Goal: Information Seeking & Learning: Check status

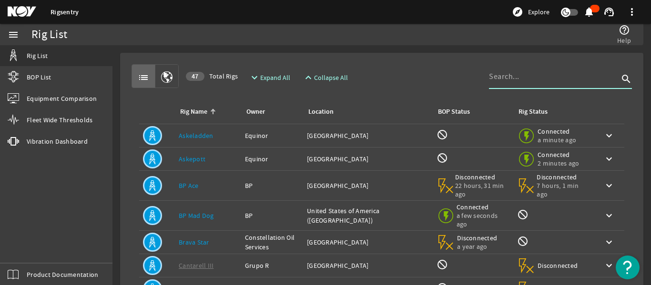
click at [543, 81] on input at bounding box center [554, 76] width 130 height 11
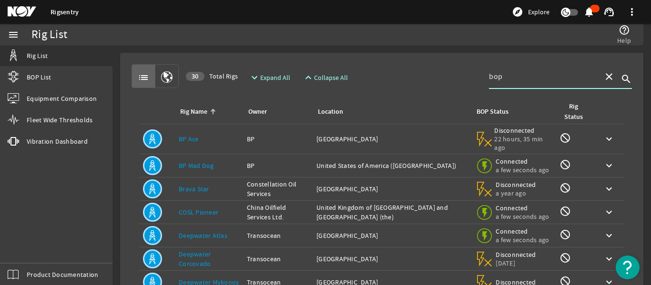
scroll to position [48, 0]
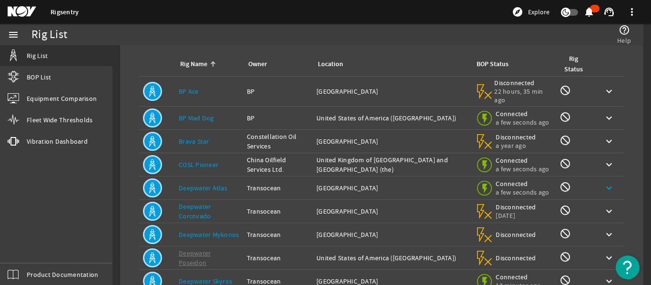
type input "bop"
click at [605, 185] on mat-icon "keyboard_arrow_down" at bounding box center [608, 187] width 11 height 11
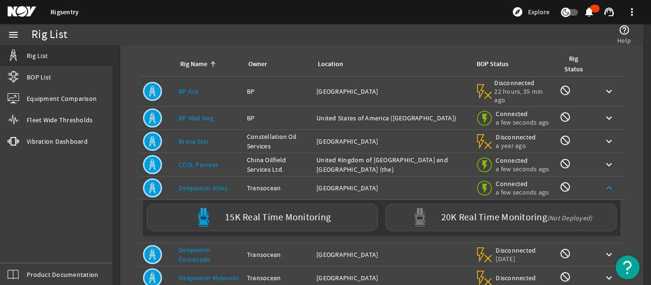
click at [605, 185] on mat-icon "keyboard_arrow_up" at bounding box center [608, 187] width 11 height 11
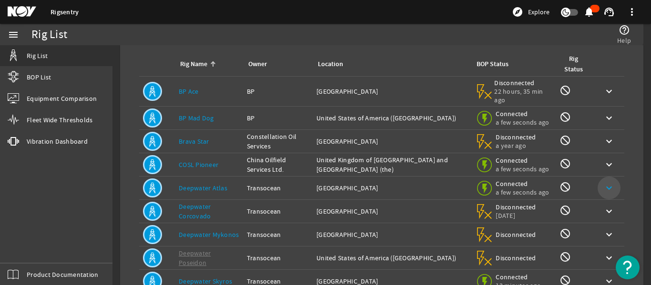
click at [604, 185] on mat-icon "keyboard_arrow_down" at bounding box center [608, 187] width 11 height 11
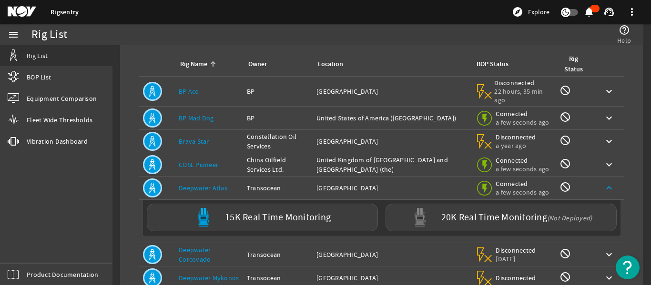
click at [268, 191] on div "Owner: Transocean" at bounding box center [278, 188] width 62 height 10
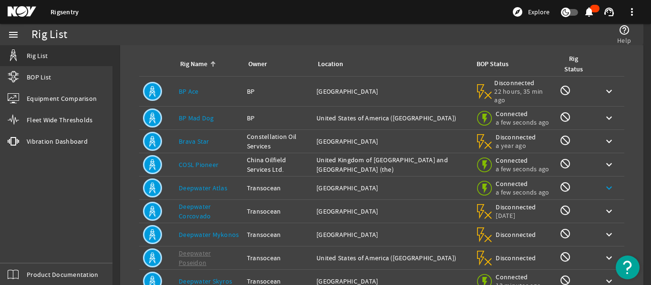
click at [190, 187] on link "Deepwater Atlas" at bounding box center [203, 188] width 49 height 9
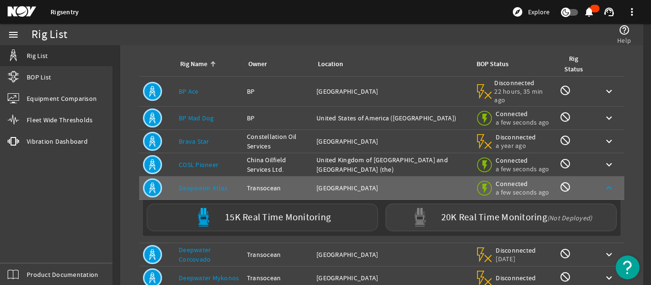
click at [271, 217] on label "15K Real Time Monitoring" at bounding box center [278, 218] width 106 height 10
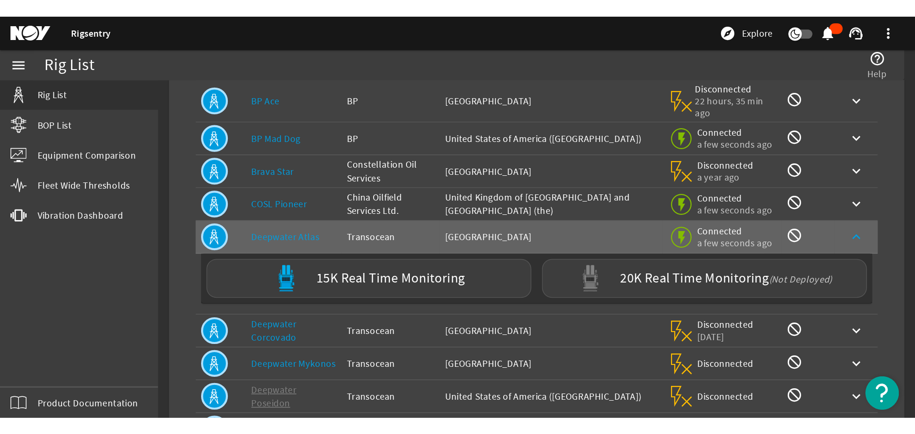
scroll to position [95, 0]
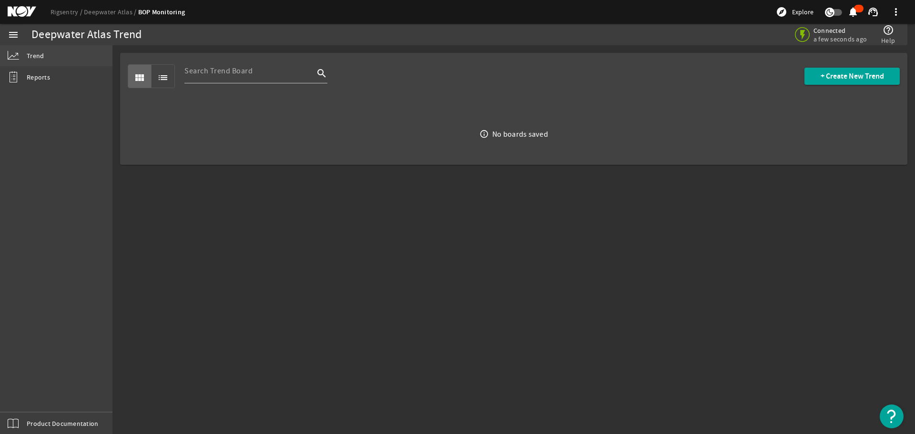
click at [38, 56] on span "Trend" at bounding box center [35, 56] width 17 height 10
click at [178, 40] on div "Deepwater Atlas Trend" at bounding box center [246, 34] width 431 height 21
click at [23, 9] on mat-icon at bounding box center [29, 11] width 43 height 11
click at [229, 72] on input at bounding box center [249, 70] width 130 height 11
click at [61, 9] on link "Rigsentry" at bounding box center [66, 12] width 33 height 9
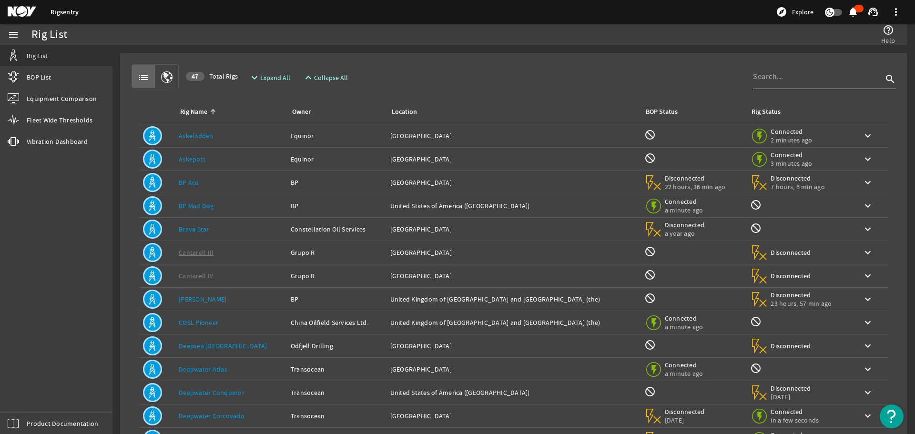
click at [789, 82] on input at bounding box center [818, 76] width 130 height 11
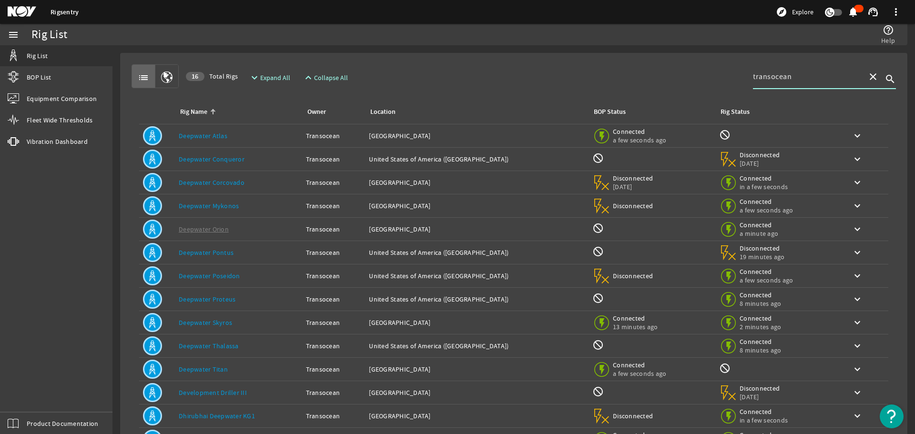
type input "transocean"
click at [209, 322] on link "Deepwater Skyros" at bounding box center [205, 322] width 53 height 9
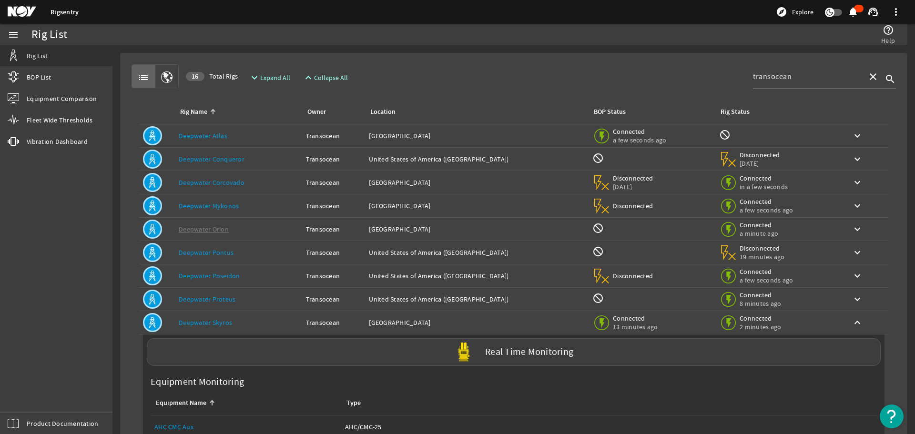
click at [209, 322] on link "Deepwater Skyros" at bounding box center [205, 322] width 53 height 9
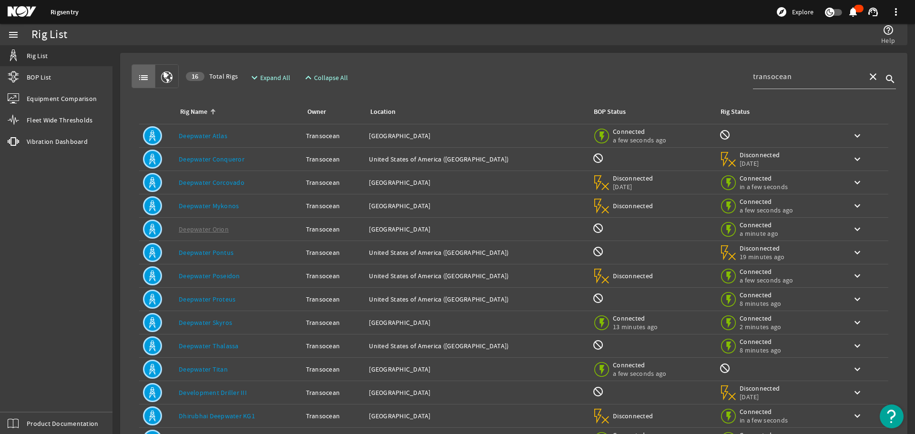
click at [231, 322] on link "Deepwater Skyros" at bounding box center [205, 322] width 53 height 9
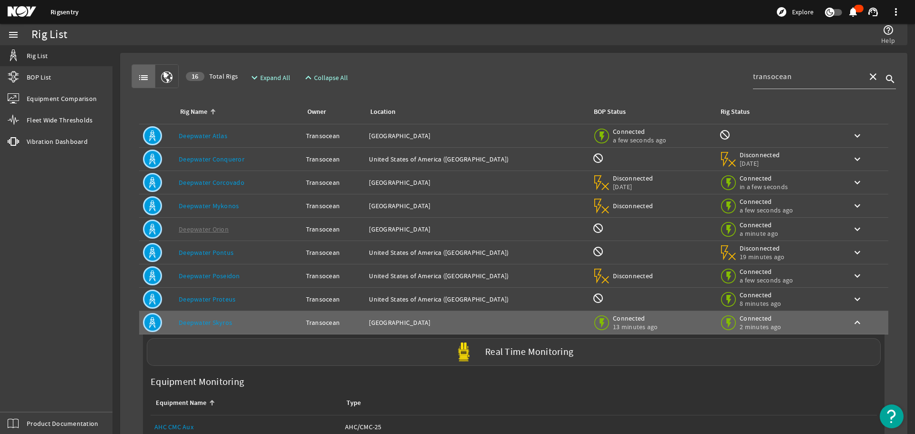
click at [502, 351] on label "Real Time Monitoring" at bounding box center [529, 352] width 88 height 10
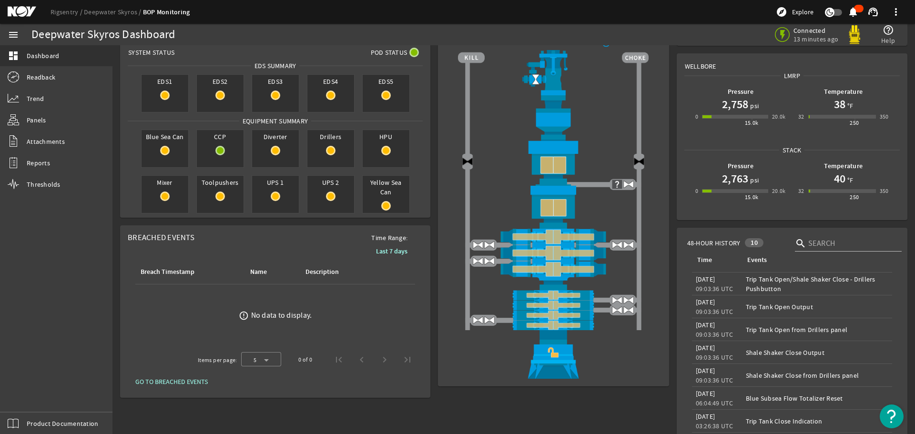
scroll to position [48, 0]
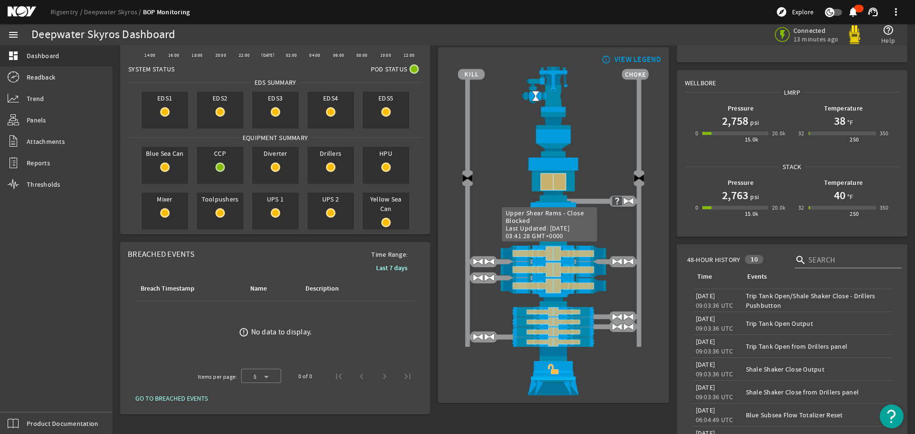
click at [550, 253] on img at bounding box center [553, 253] width 191 height 16
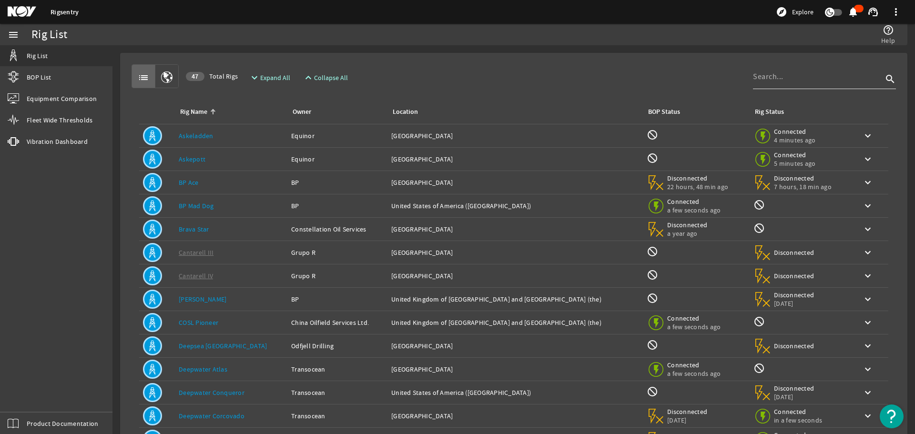
click at [814, 80] on input at bounding box center [818, 76] width 130 height 11
click at [758, 110] on div "Rig Status" at bounding box center [769, 112] width 29 height 10
click at [755, 113] on div "Rig Status" at bounding box center [769, 112] width 29 height 10
click at [755, 112] on div "Rig Status" at bounding box center [769, 112] width 29 height 10
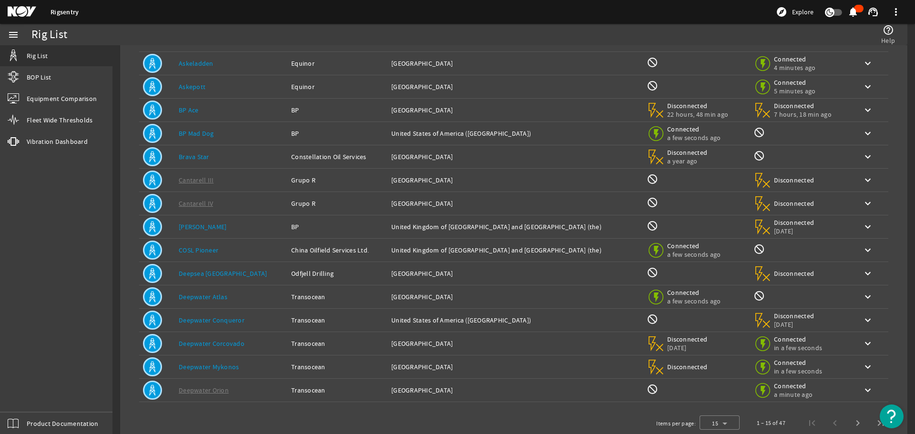
scroll to position [94, 0]
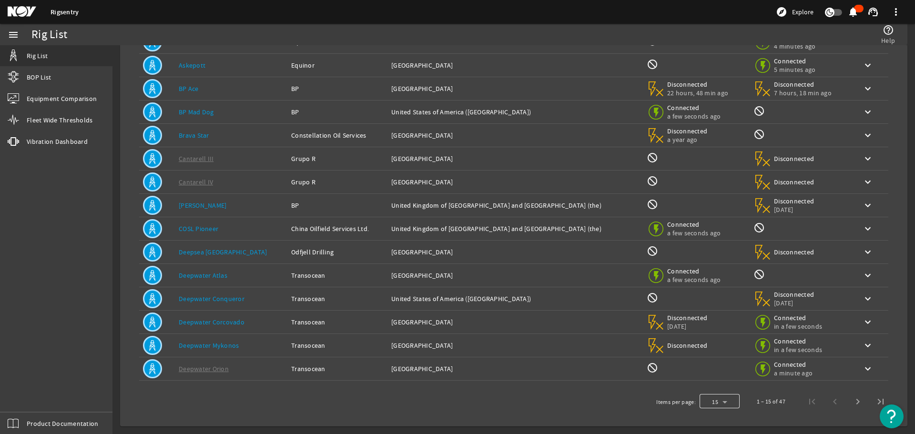
click at [720, 402] on div at bounding box center [719, 401] width 40 height 23
click at [705, 378] on span "25" at bounding box center [704, 376] width 8 height 11
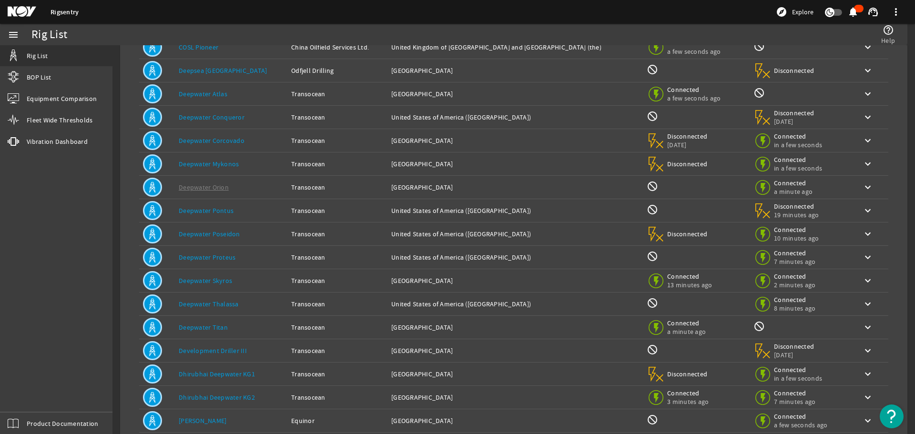
scroll to position [327, 0]
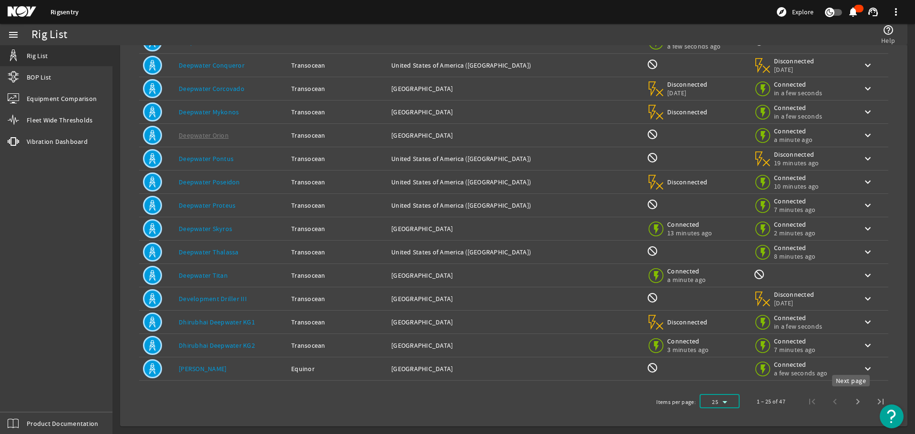
click at [849, 403] on span "Next page" at bounding box center [857, 401] width 23 height 23
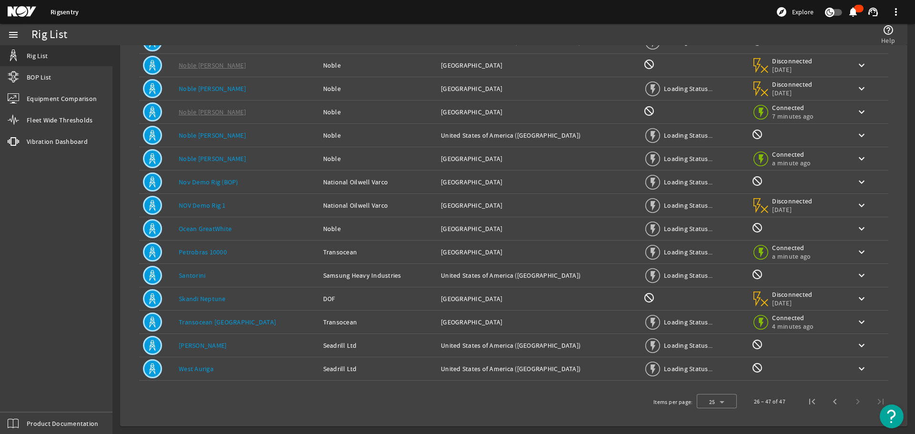
scroll to position [257, 0]
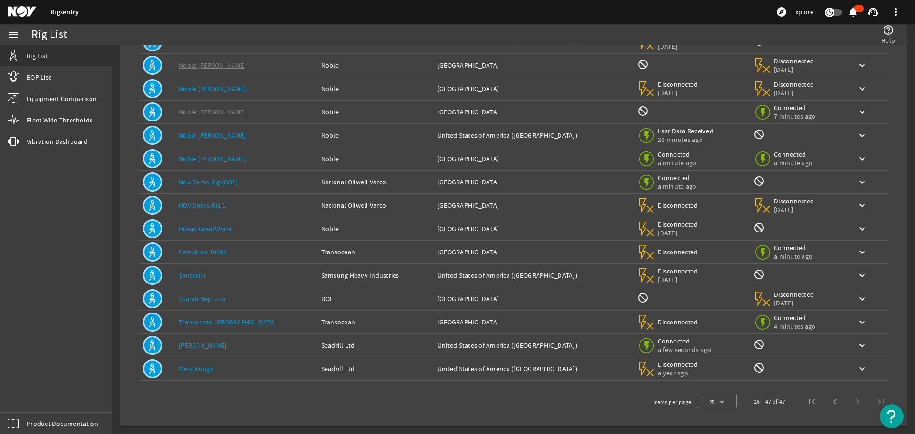
click at [208, 157] on link "Noble [PERSON_NAME]" at bounding box center [212, 158] width 67 height 9
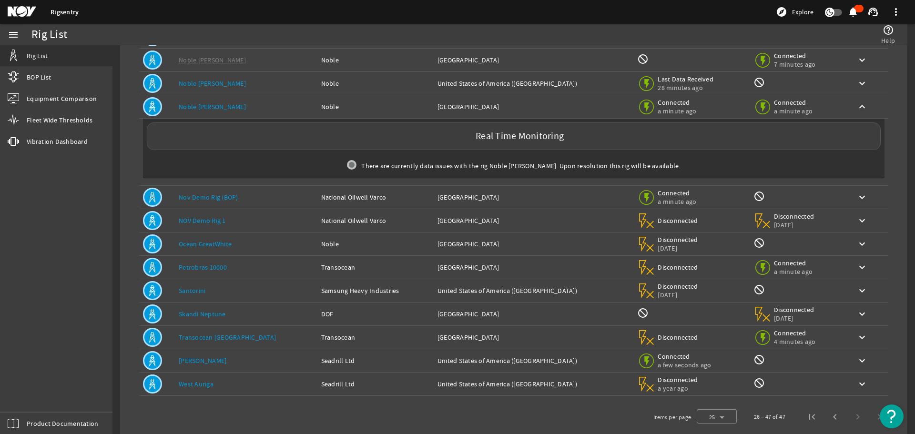
scroll to position [324, 0]
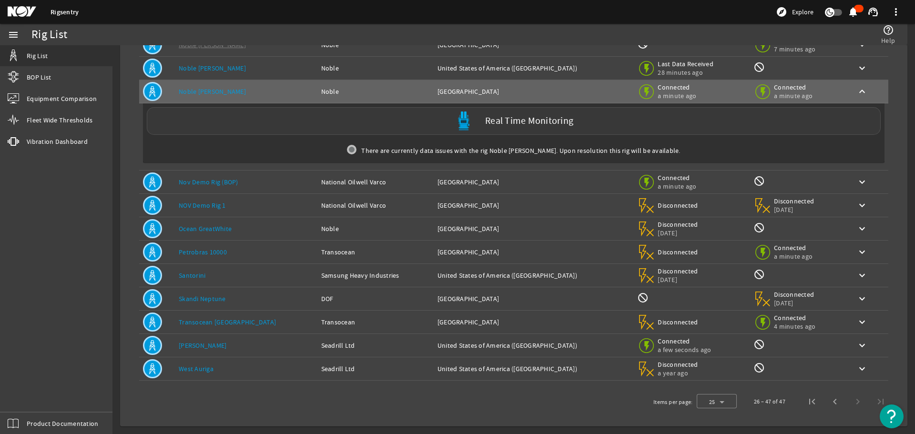
click at [504, 122] on label "Real Time Monitoring" at bounding box center [529, 121] width 88 height 10
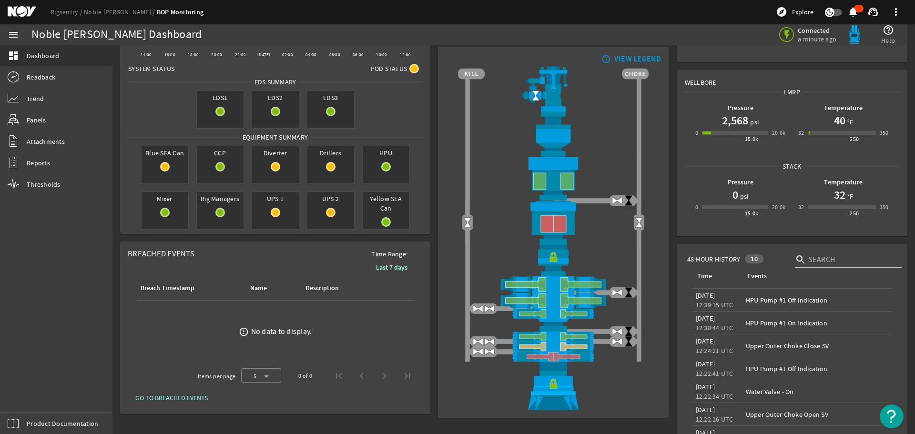
scroll to position [48, 0]
click at [558, 353] on img at bounding box center [553, 357] width 191 height 10
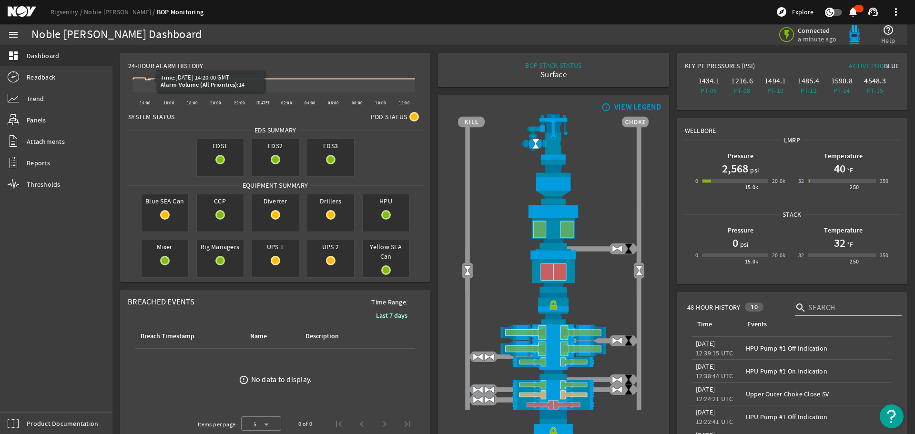
click at [150, 67] on span "24-Hour Alarm History" at bounding box center [165, 66] width 75 height 10
click at [154, 77] on icon at bounding box center [154, 79] width 6 height 6
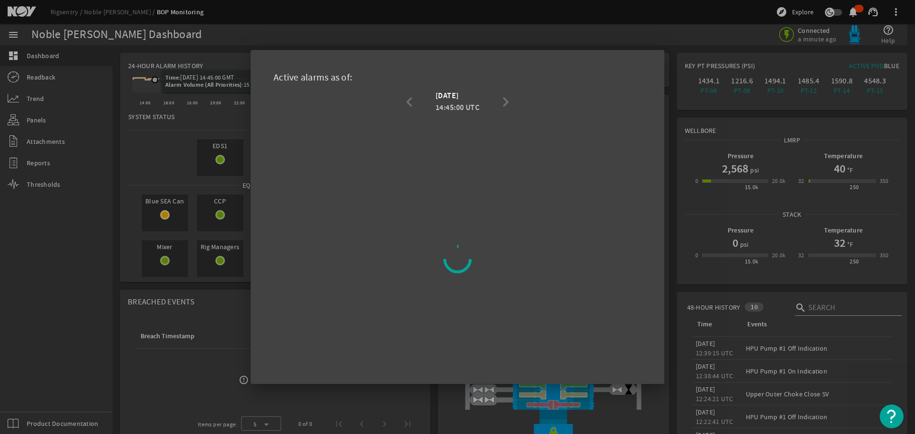
click at [154, 77] on div at bounding box center [457, 217] width 915 height 434
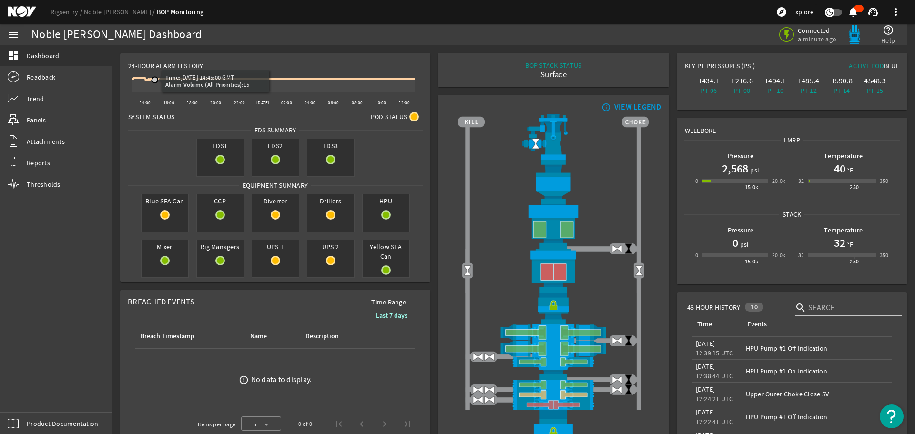
click at [154, 77] on icon at bounding box center [155, 80] width 6 height 6
click at [174, 80] on icon at bounding box center [174, 79] width 6 height 6
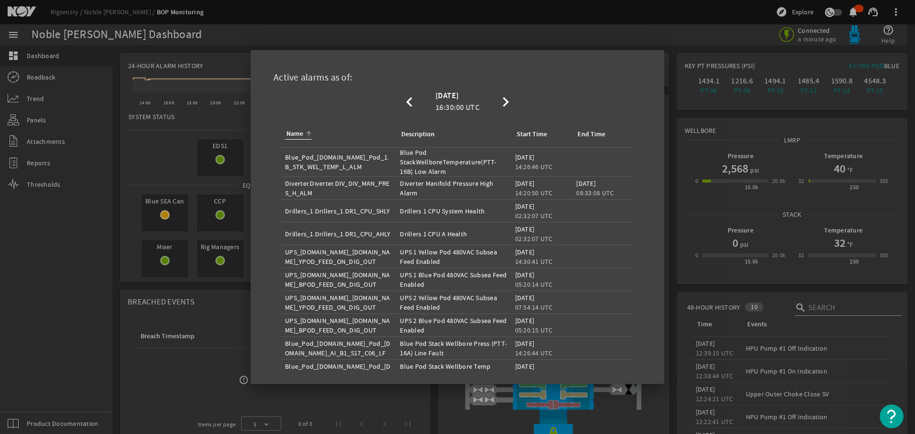
click at [148, 79] on div at bounding box center [457, 217] width 915 height 434
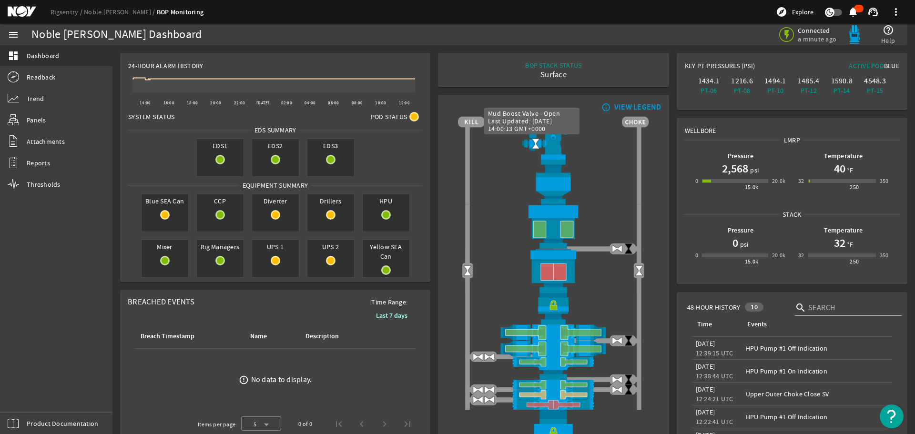
click at [531, 144] on img at bounding box center [535, 143] width 11 height 11
click at [532, 139] on img at bounding box center [535, 143] width 11 height 11
click at [532, 137] on img at bounding box center [553, 136] width 191 height 45
click at [533, 142] on img at bounding box center [535, 143] width 11 height 11
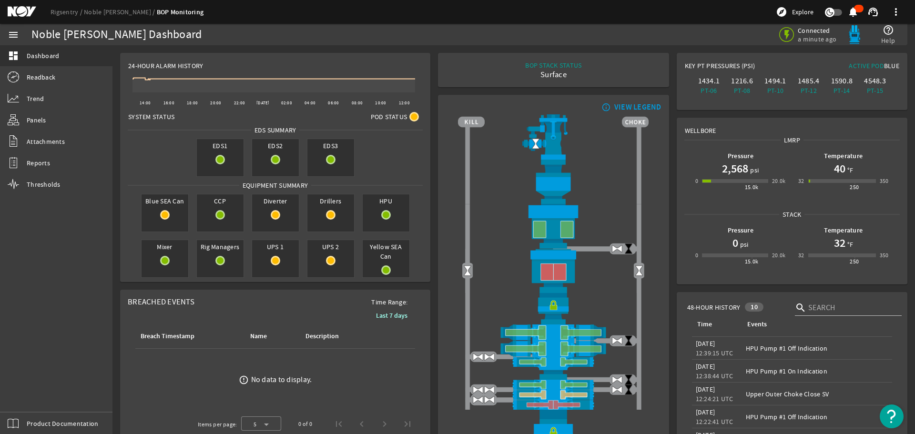
click at [533, 142] on img at bounding box center [535, 143] width 11 height 11
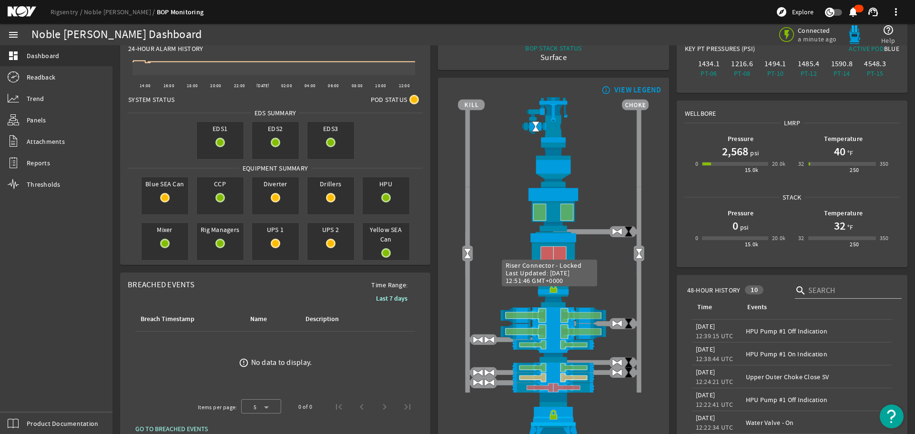
scroll to position [48, 0]
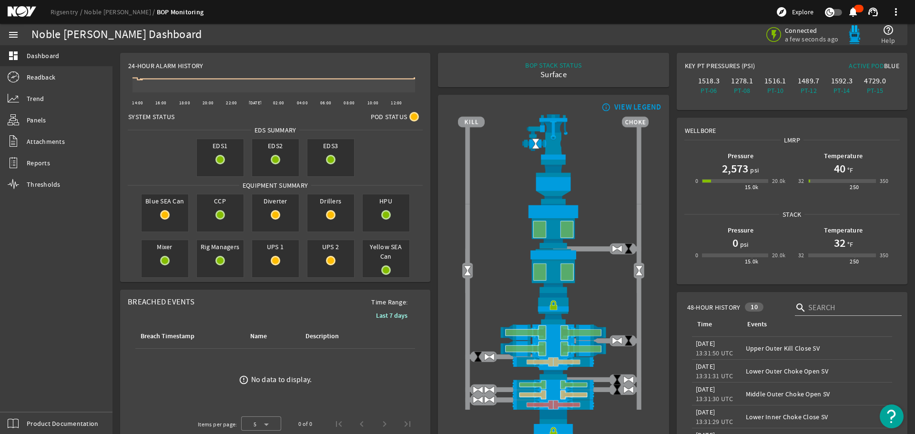
scroll to position [48, 0]
